Goal: Find specific page/section: Find specific page/section

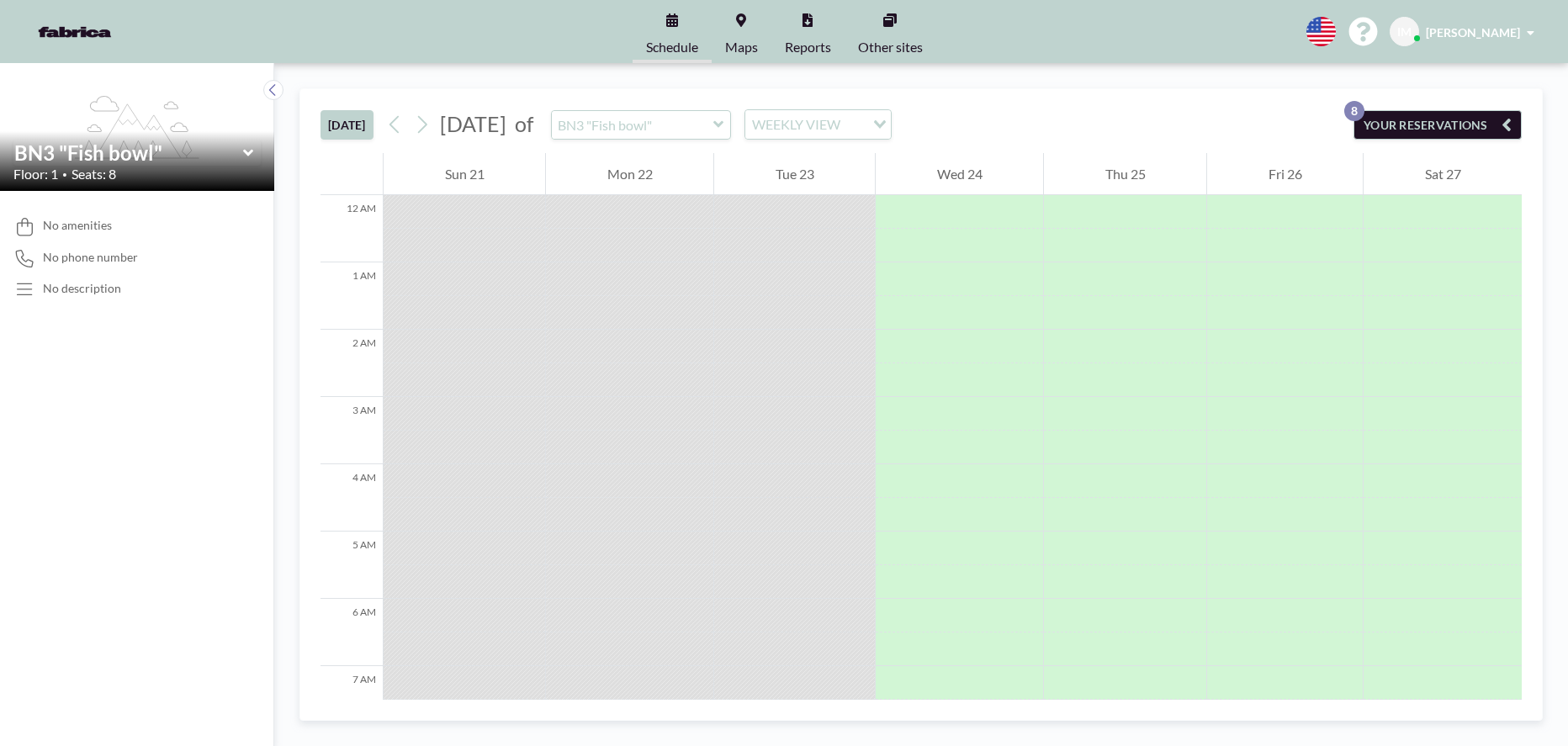
scroll to position [706, 0]
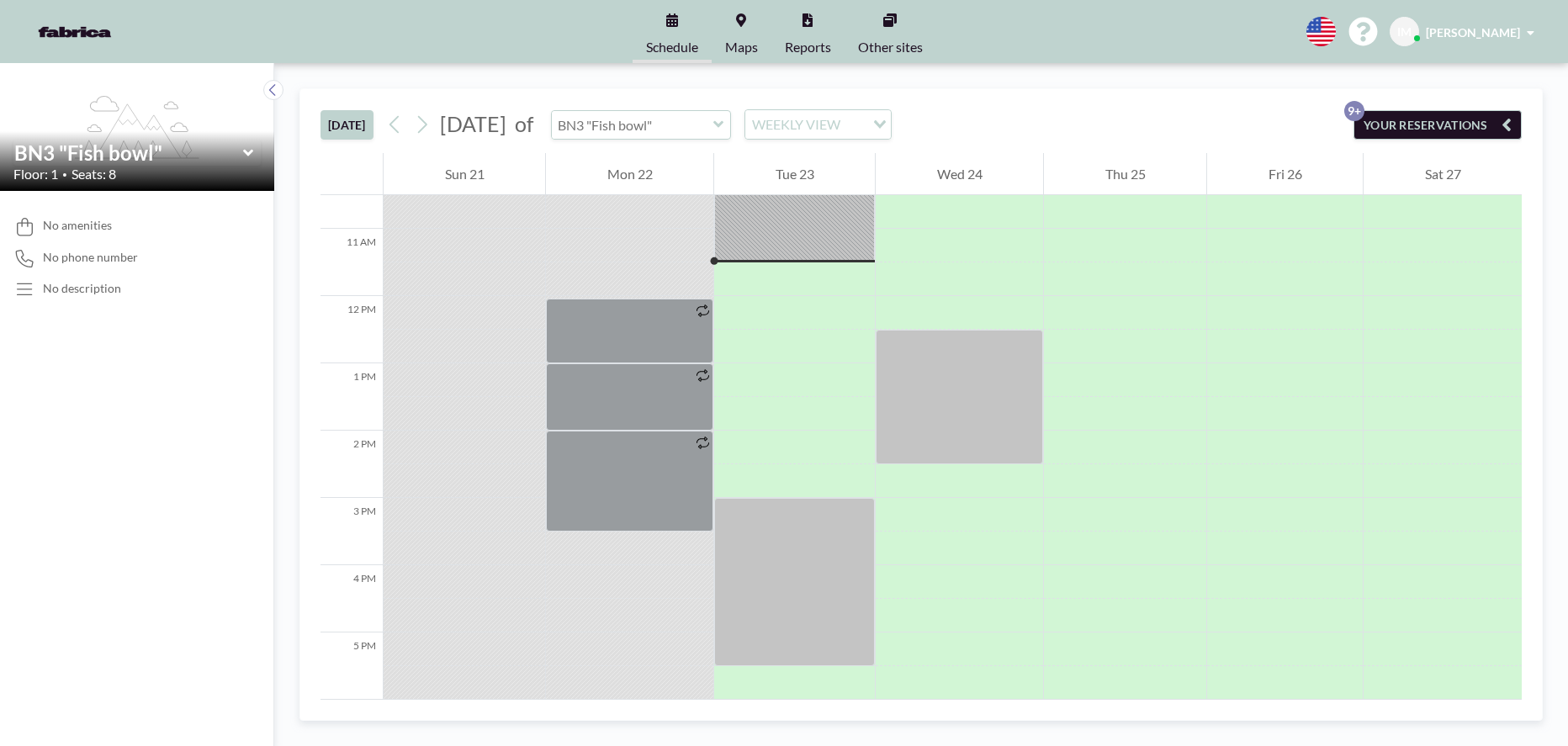
click at [713, 126] on input "text" at bounding box center [632, 125] width 161 height 27
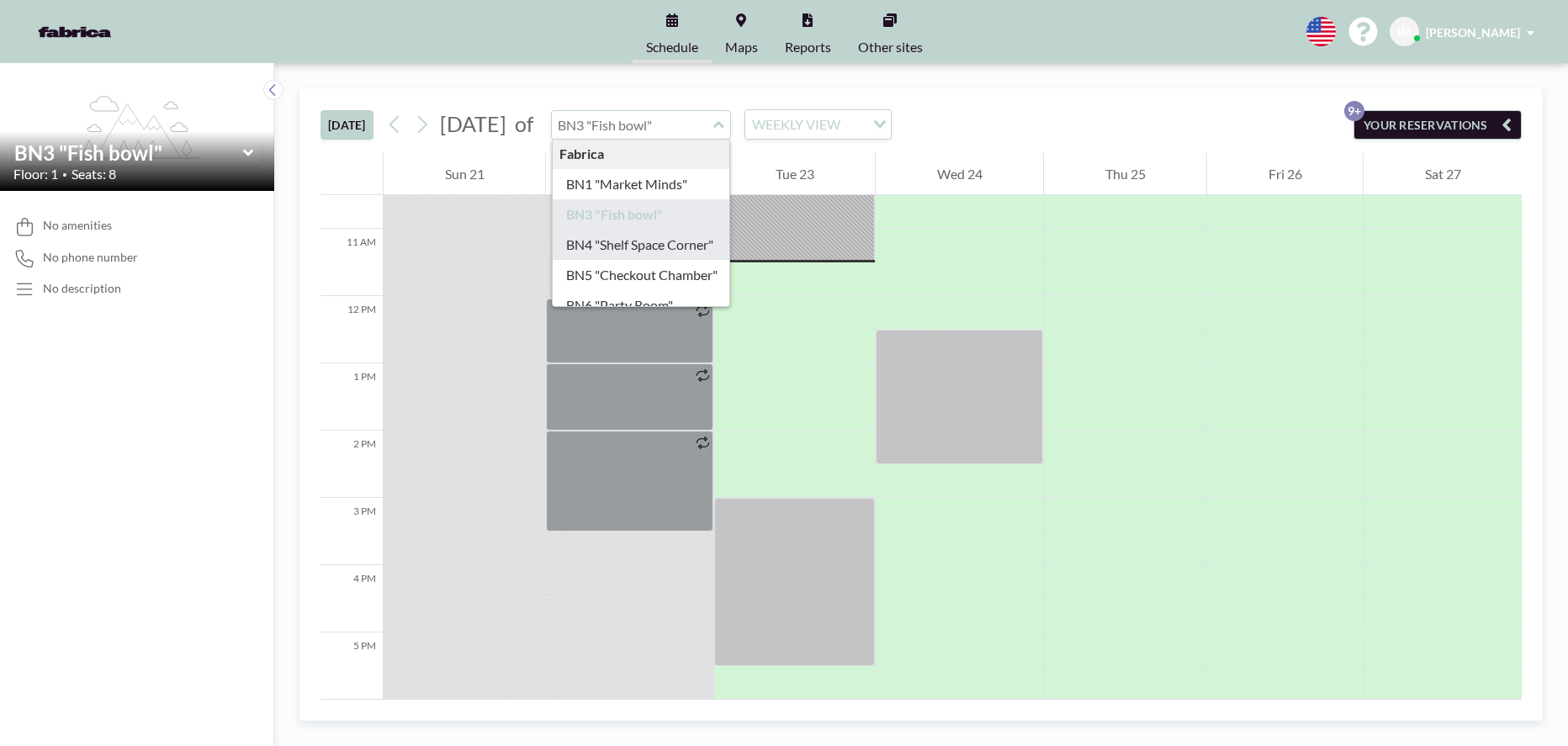
scroll to position [0, 0]
type input "BN1 "Market Minds""
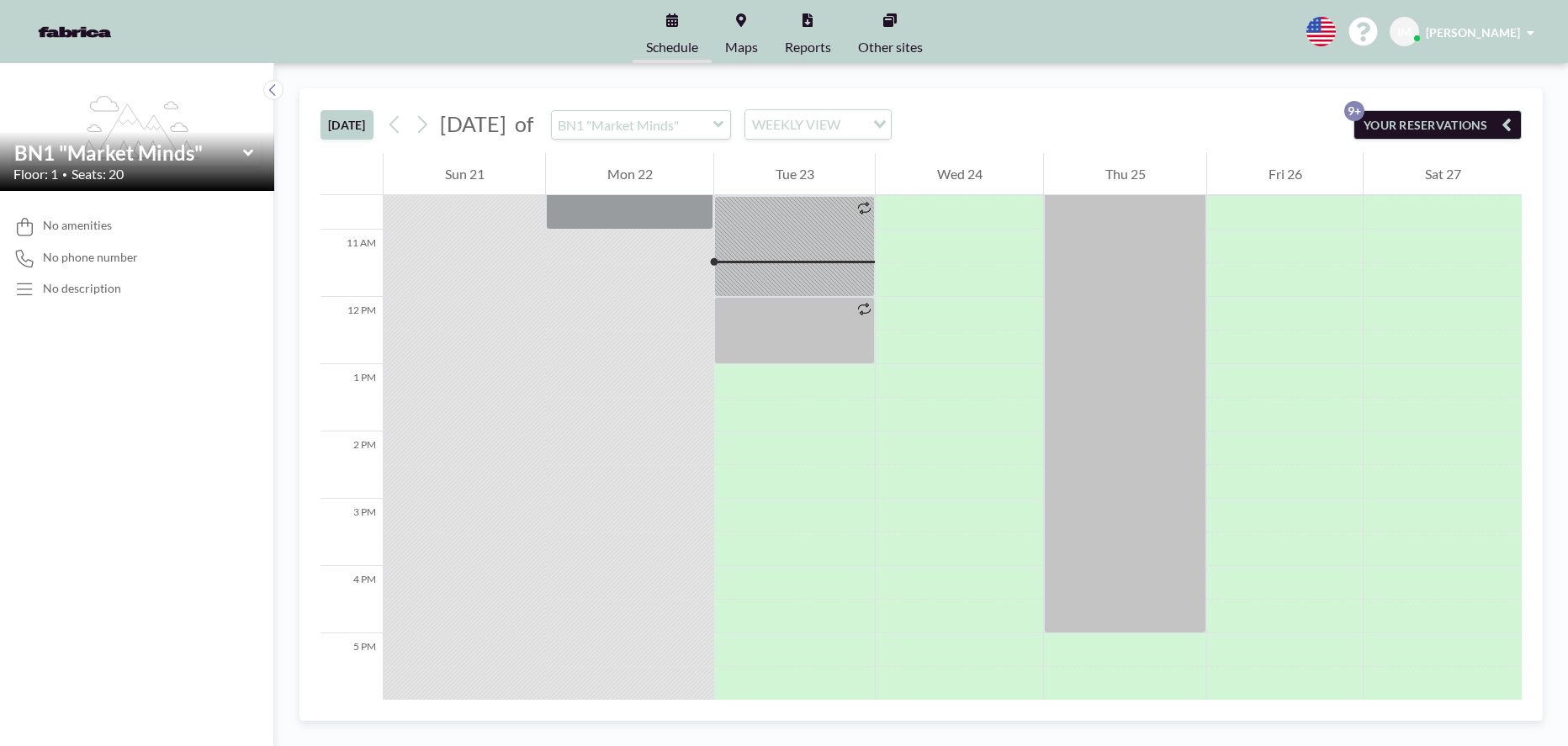
scroll to position [706, 0]
click at [713, 124] on input "text" at bounding box center [632, 125] width 161 height 27
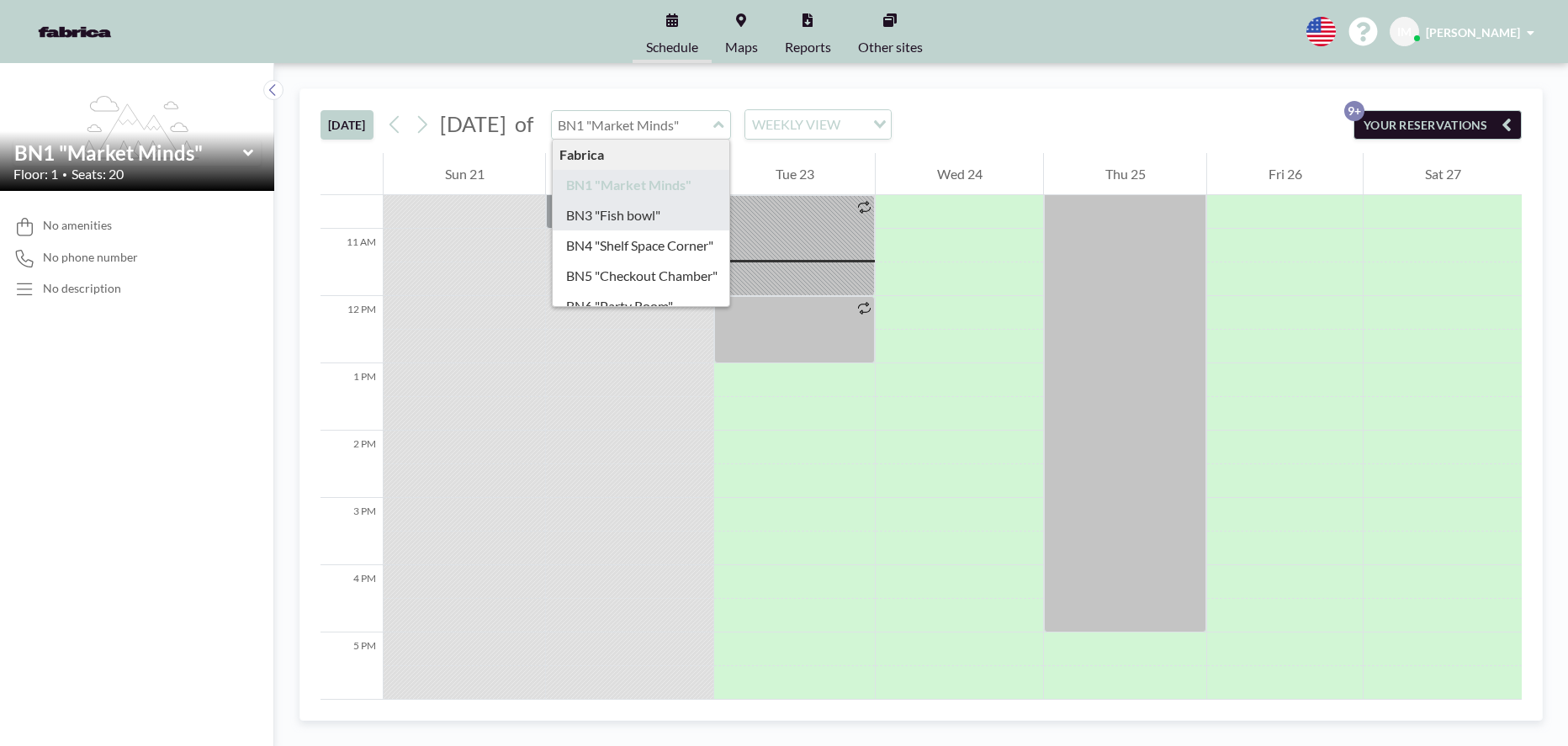
type input "BN3 "Fish bowl""
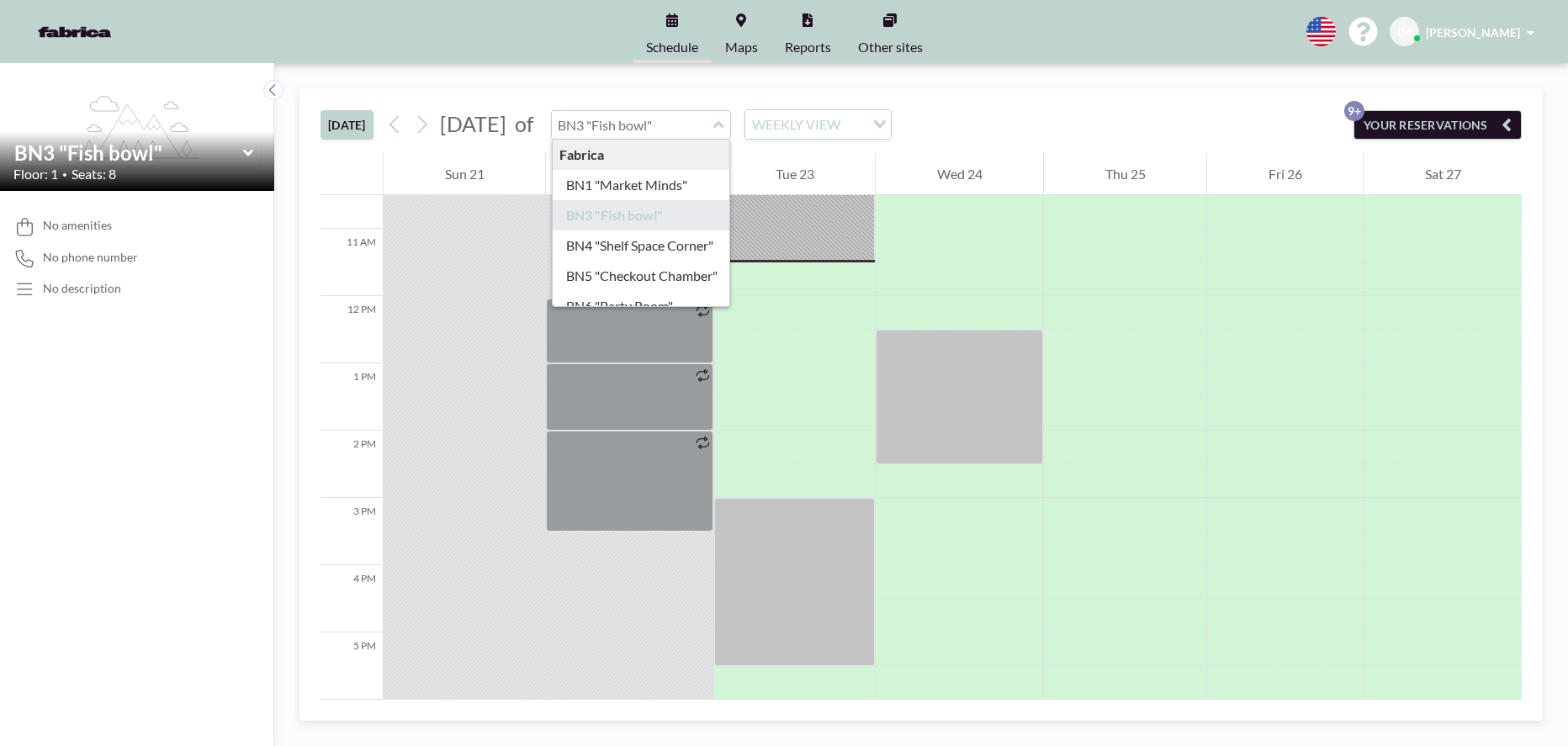
click at [713, 134] on input "text" at bounding box center [632, 125] width 161 height 27
type input "BN4 "Shelf Space Corner""
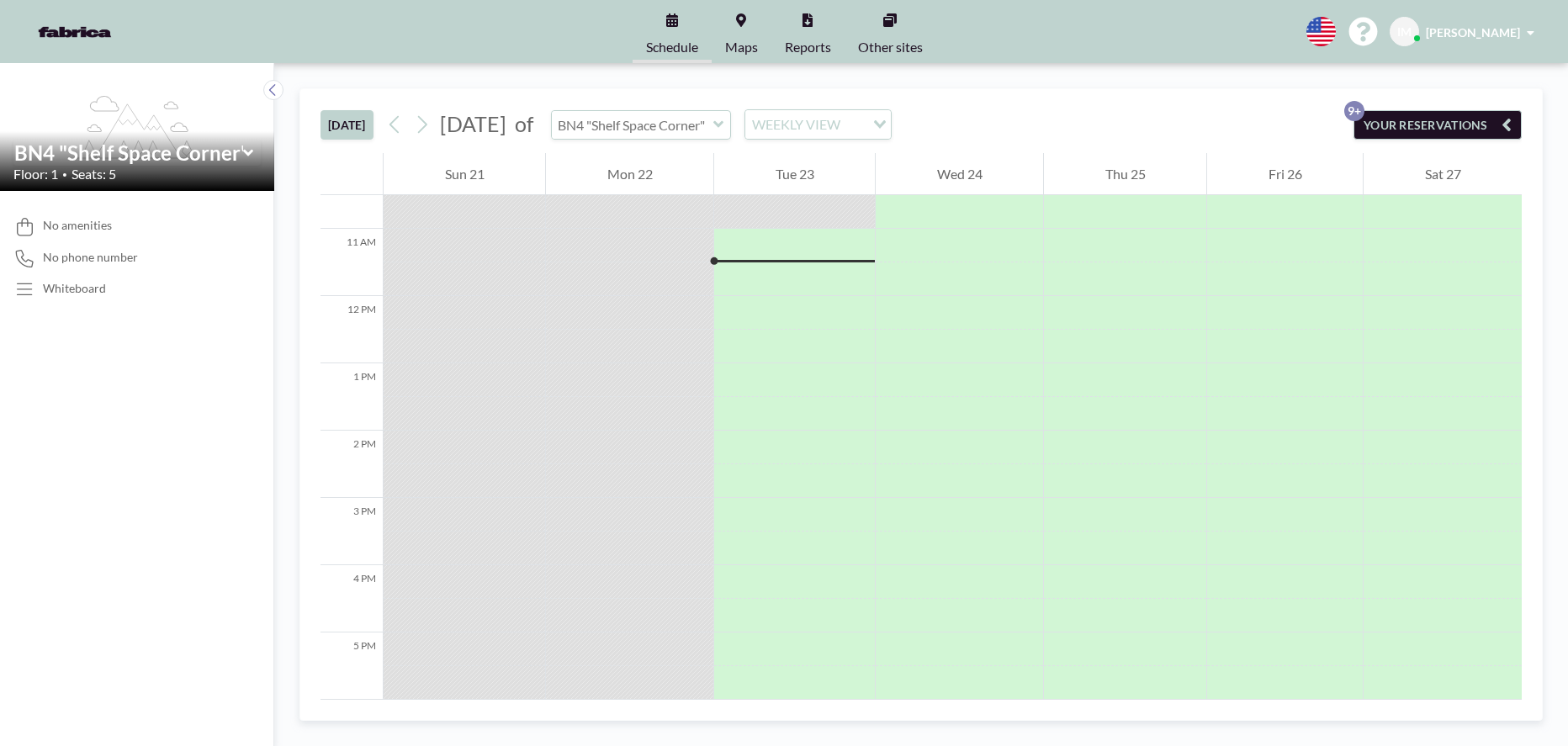
click at [713, 133] on input "text" at bounding box center [632, 125] width 161 height 27
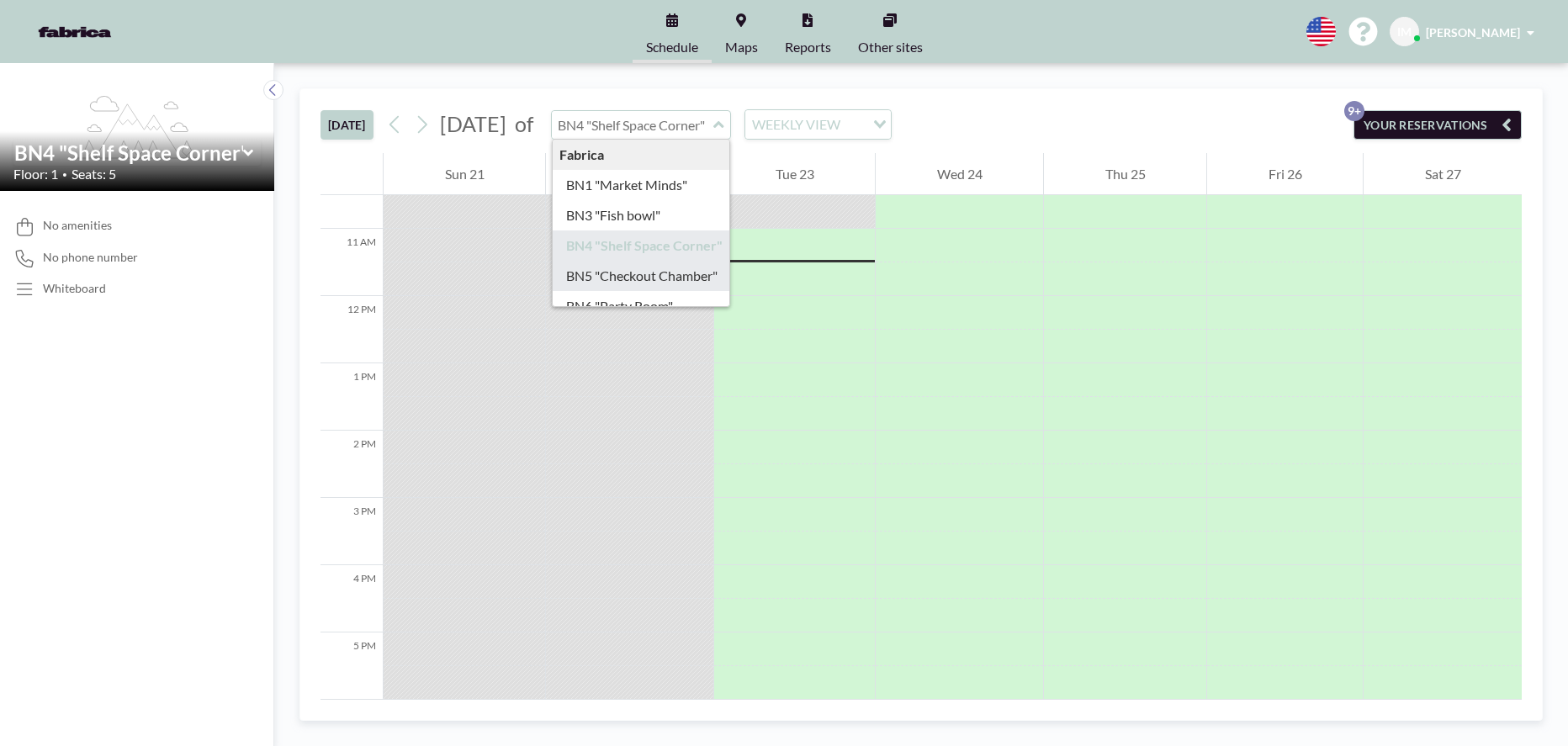
type input "BN5 "Checkout Chamber""
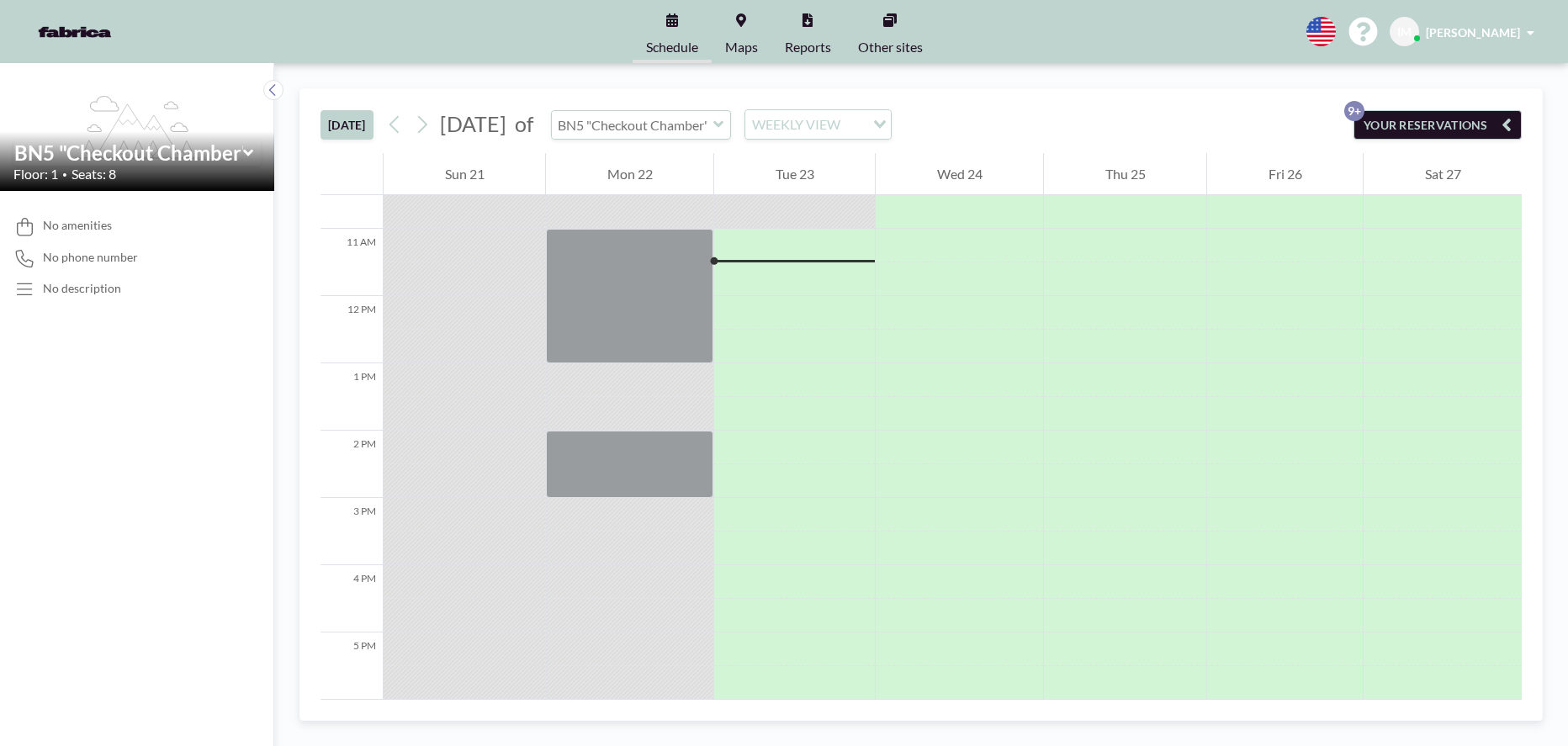
click at [713, 136] on input "text" at bounding box center [632, 125] width 161 height 27
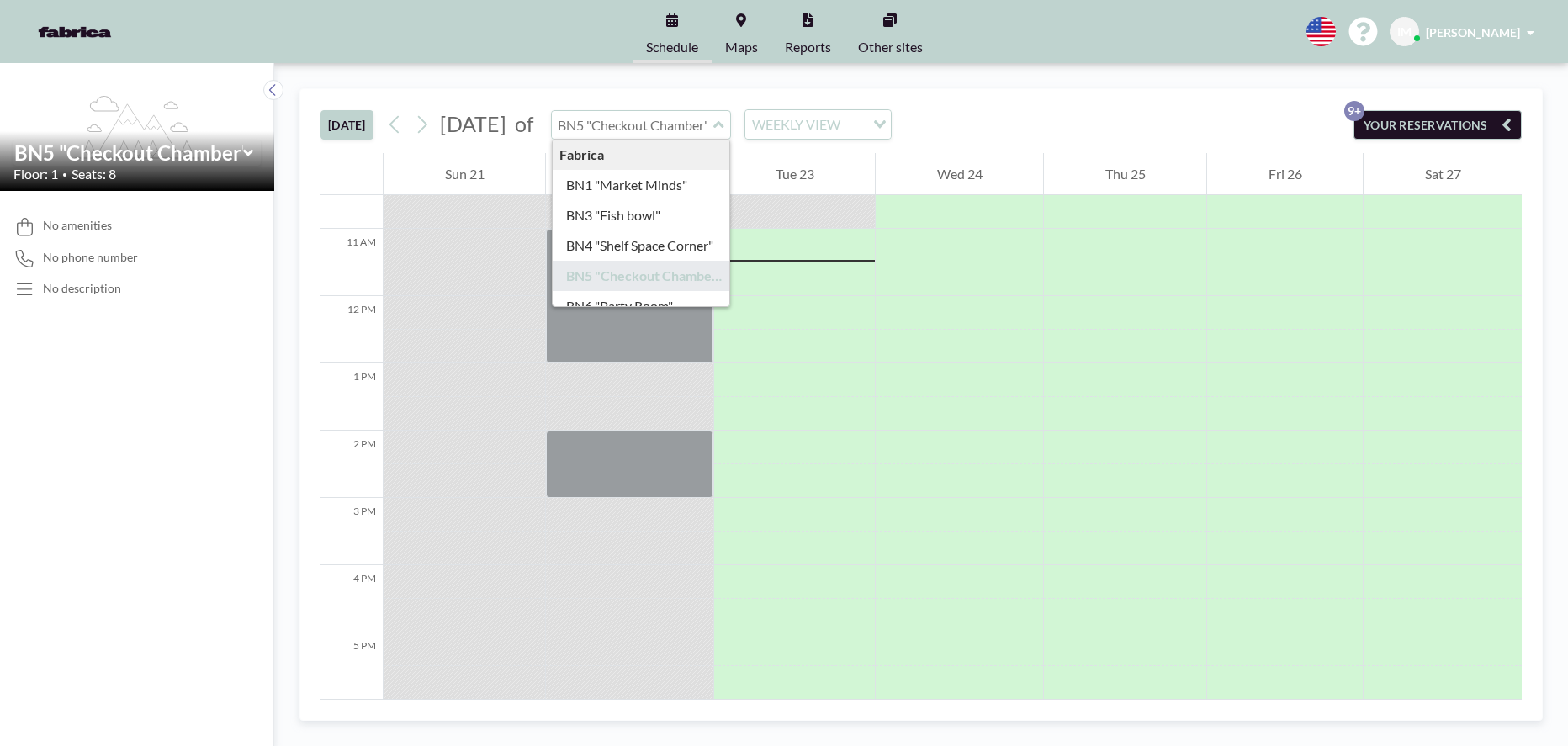
scroll to position [84, 0]
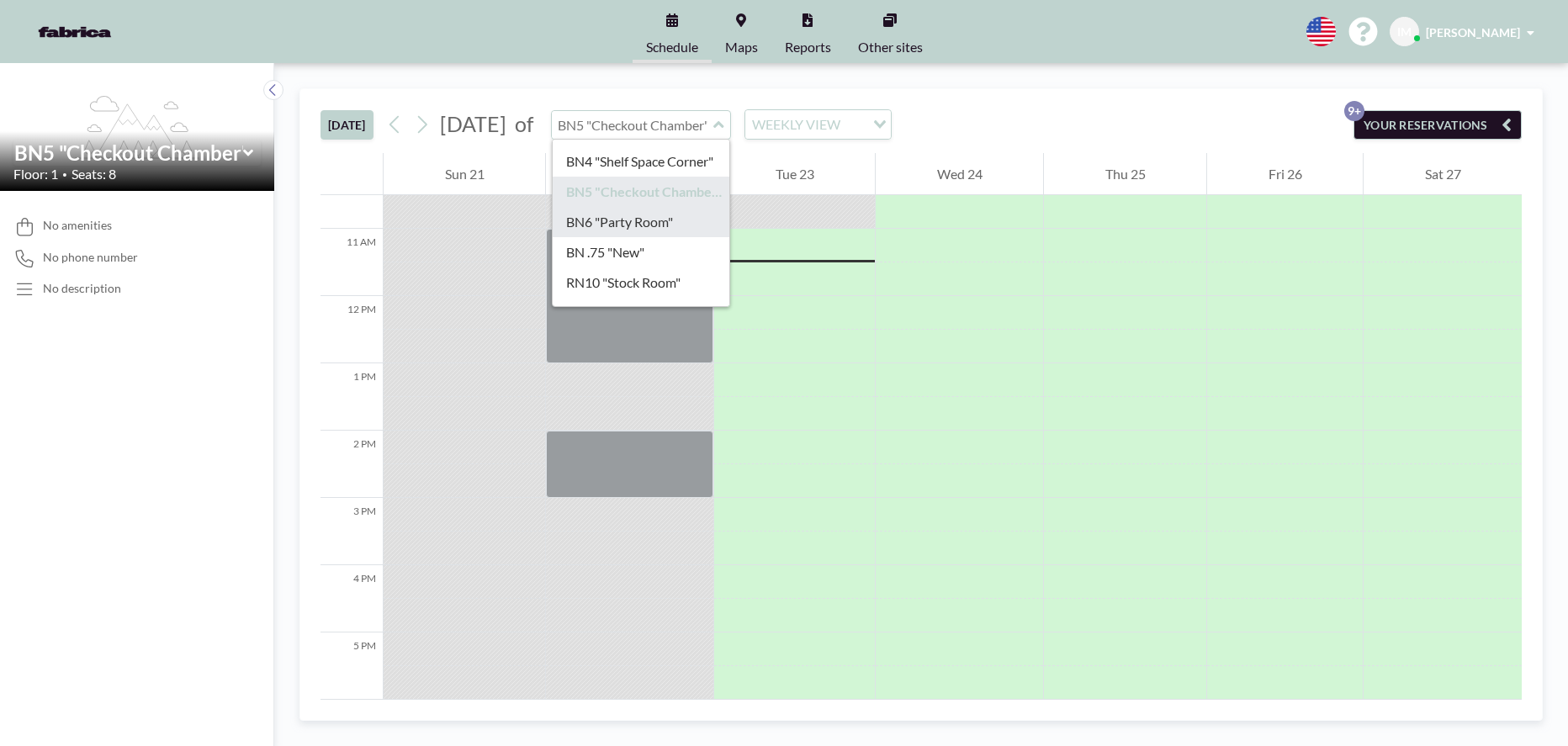
type input "BN6 "Party Room""
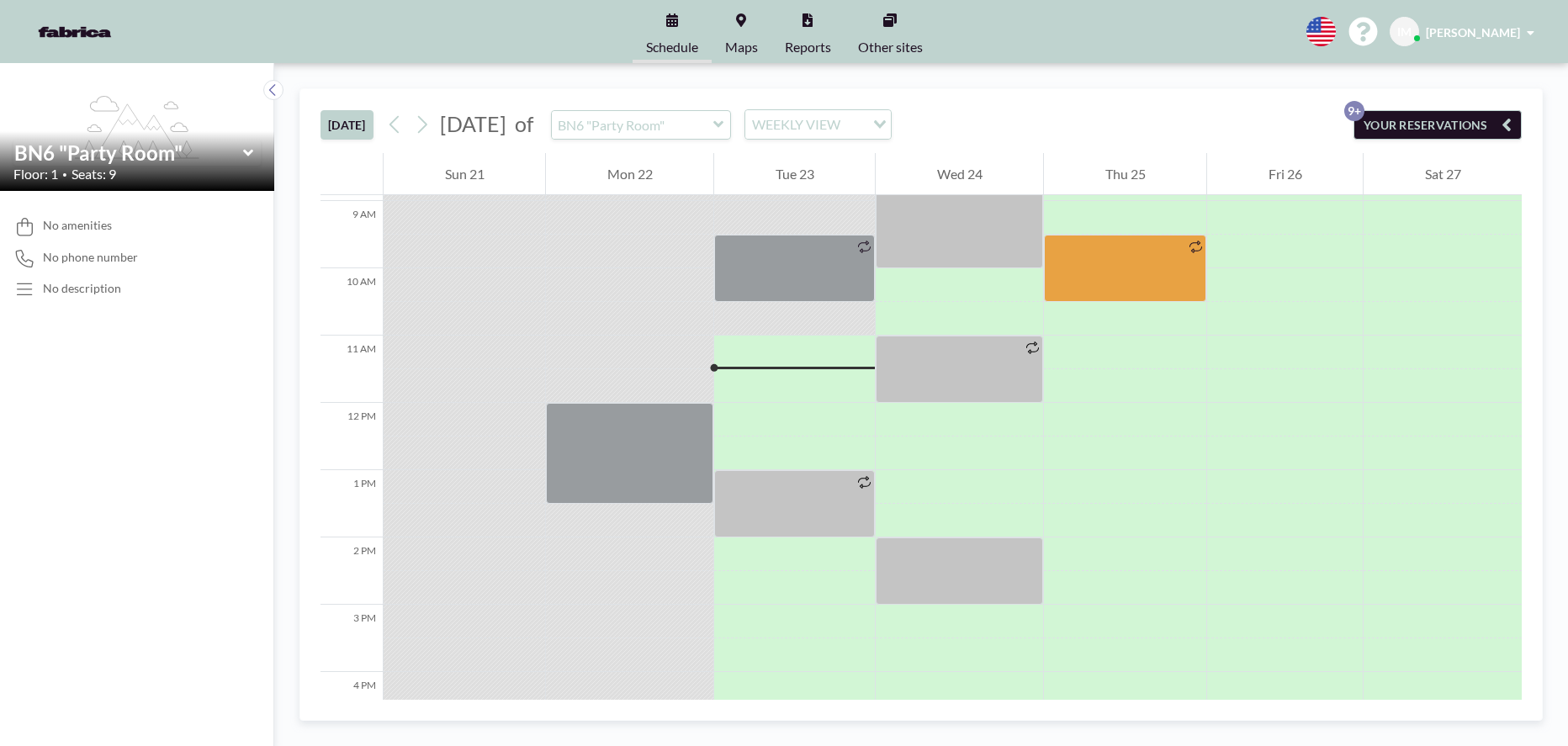
scroll to position [706, 0]
